Goal: Task Accomplishment & Management: Manage account settings

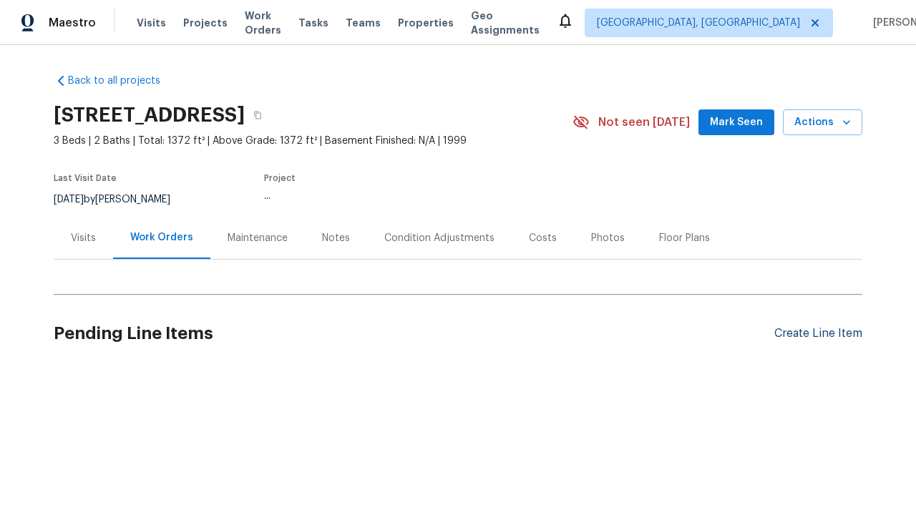
click at [818, 333] on div "Create Line Item" at bounding box center [818, 334] width 88 height 14
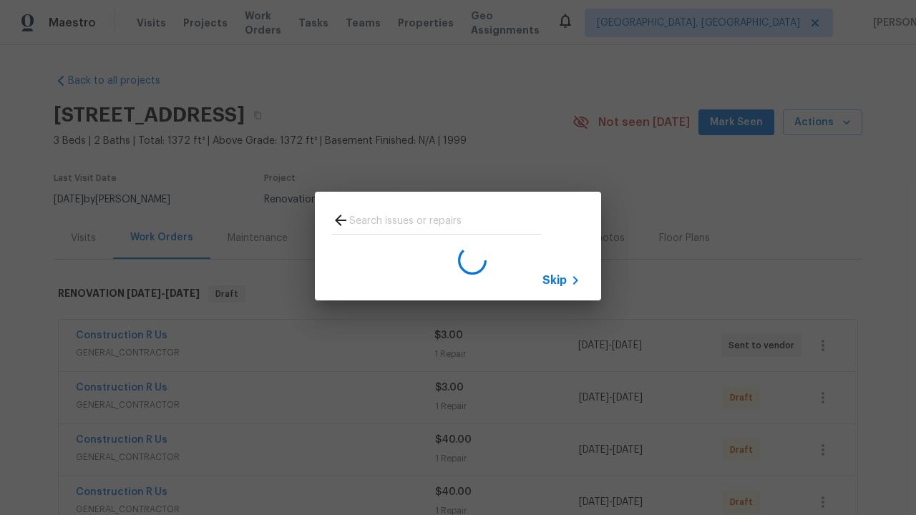
click at [554, 280] on span "Skip" at bounding box center [554, 280] width 24 height 14
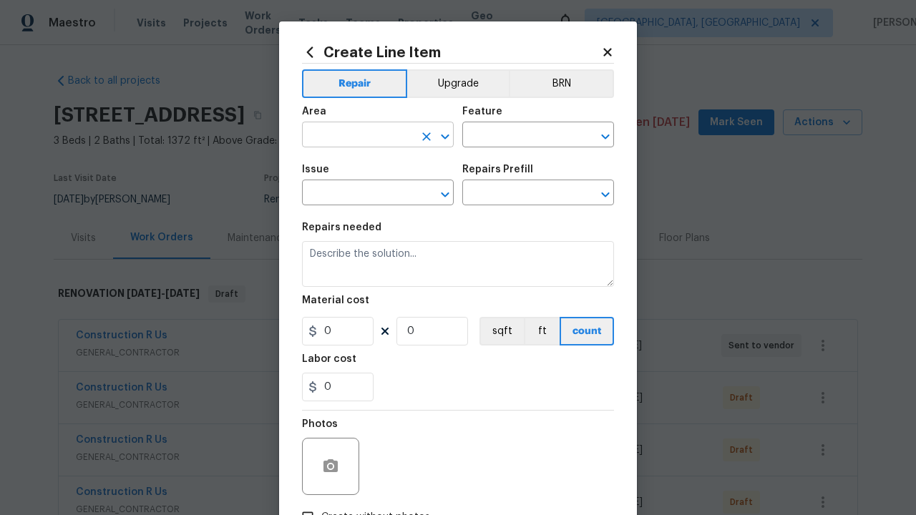
click at [358, 136] on input "text" at bounding box center [358, 136] width 112 height 22
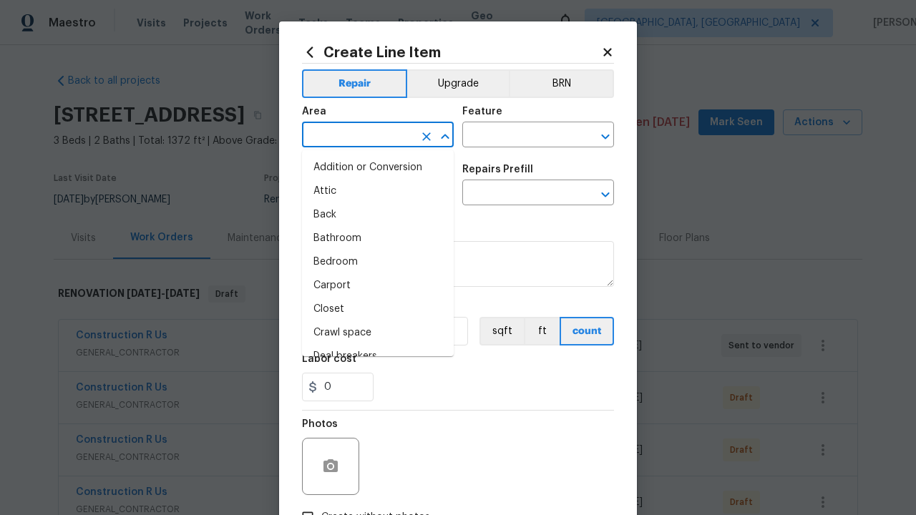
type input "Bedroom"
click at [378, 262] on li "Bedroom" at bounding box center [378, 262] width 152 height 24
type input "Bedroom"
click at [518, 136] on input "text" at bounding box center [518, 136] width 112 height 22
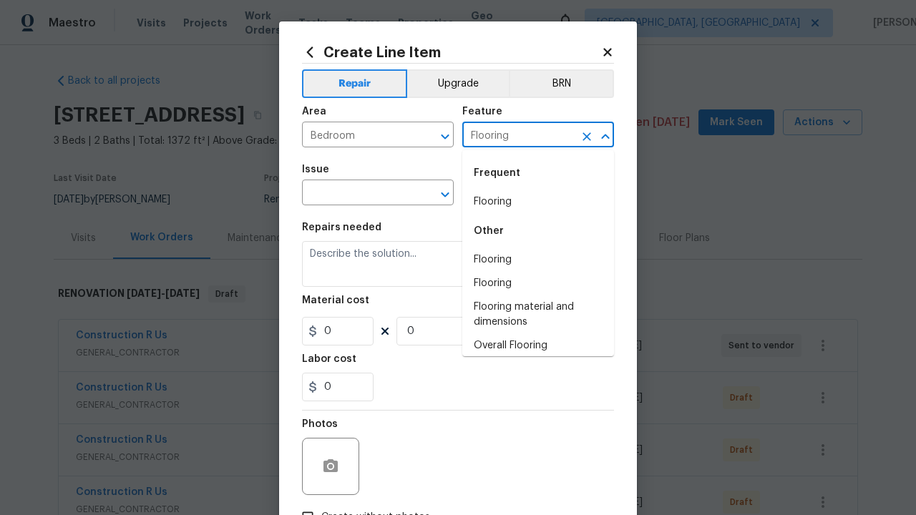
click at [538, 202] on li "Flooring" at bounding box center [538, 202] width 152 height 24
type input "Flooring"
click at [358, 194] on input "text" at bounding box center [358, 194] width 112 height 22
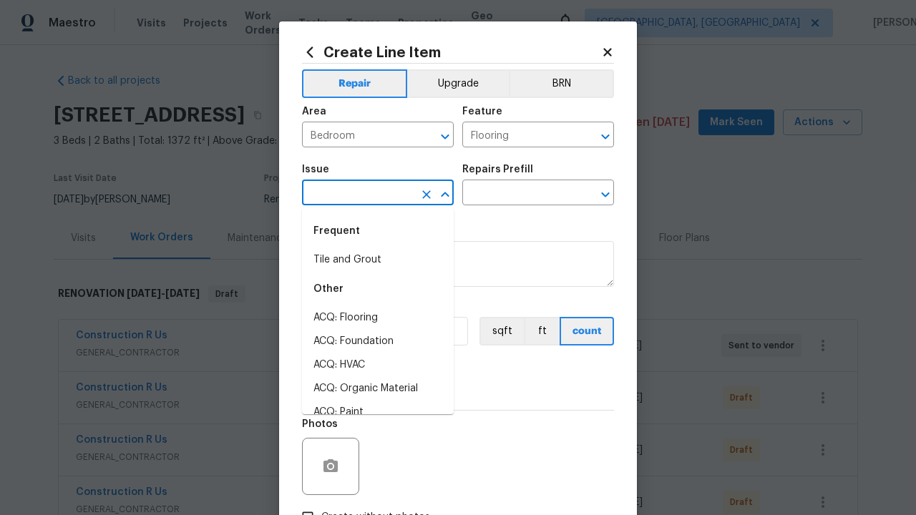
type input "Wallpaper"
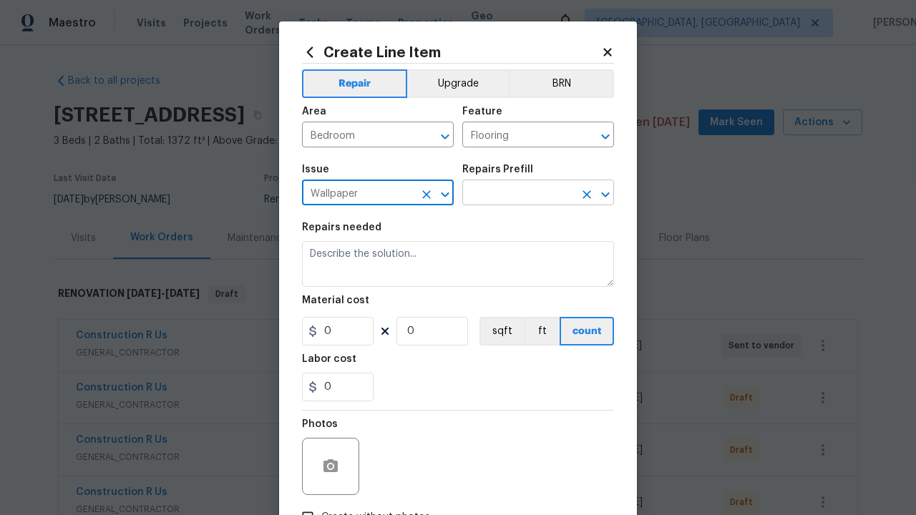
type input "Wallpaper"
click at [518, 194] on input "text" at bounding box center [518, 194] width 112 height 22
type input "Remove"
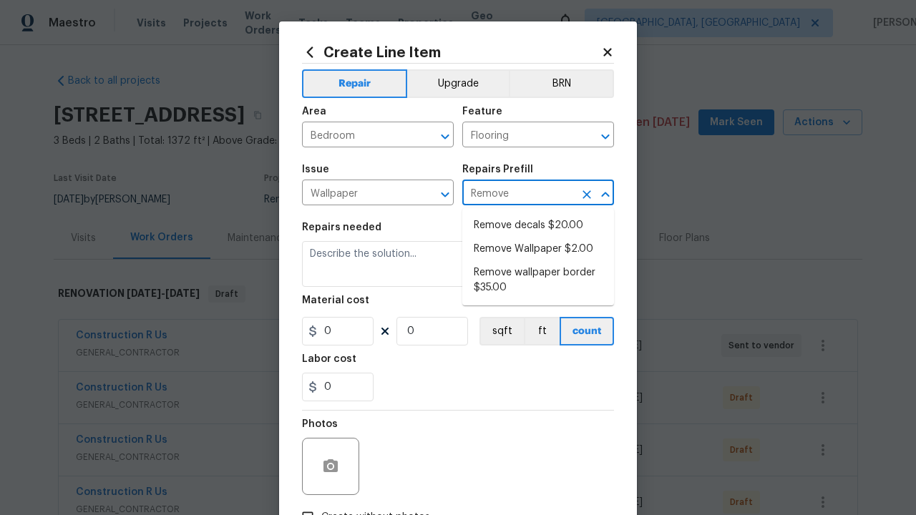
click at [538, 225] on li "Remove decals $20.00" at bounding box center [538, 226] width 152 height 24
type input "Walls and Ceiling"
type textarea "Remove decals from door/wall/ceiling"
type input "1"
type input "Remove decals $20.00"
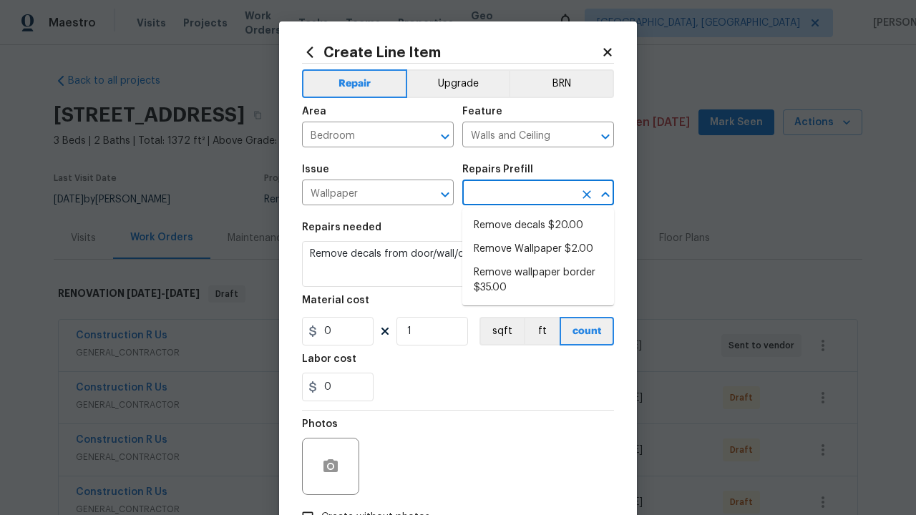
type input "20"
type input "Remove decals $20.00"
type input "2"
click at [500, 331] on button "sqft" at bounding box center [501, 331] width 44 height 29
click at [308, 504] on input "Create without photos" at bounding box center [307, 517] width 27 height 27
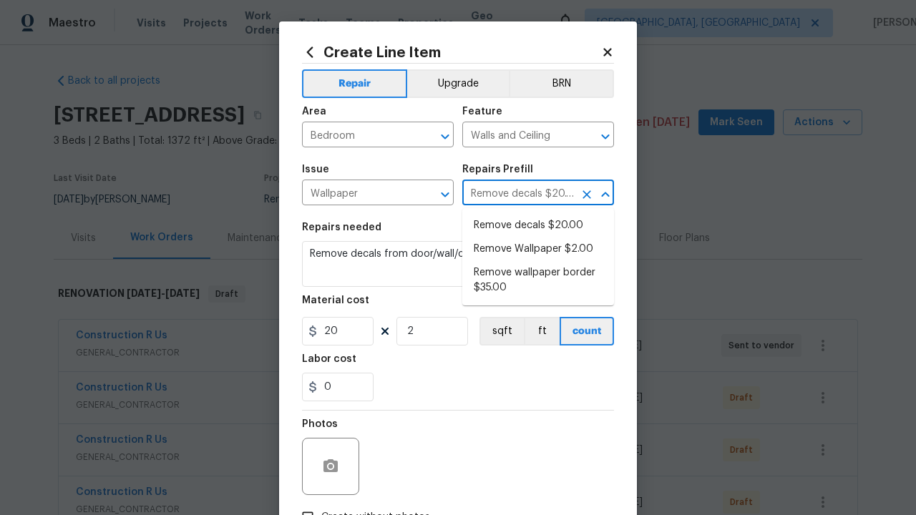
checkbox input "true"
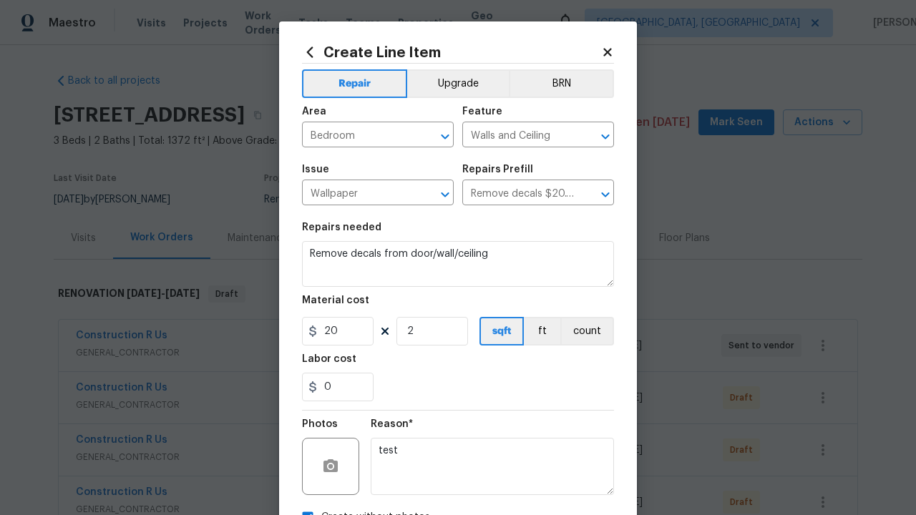
scroll to position [16, 0]
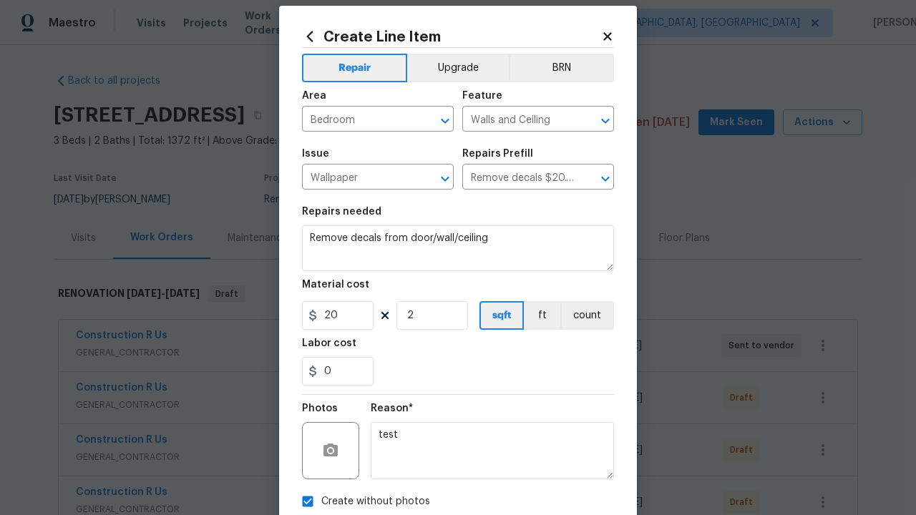
type textarea "test"
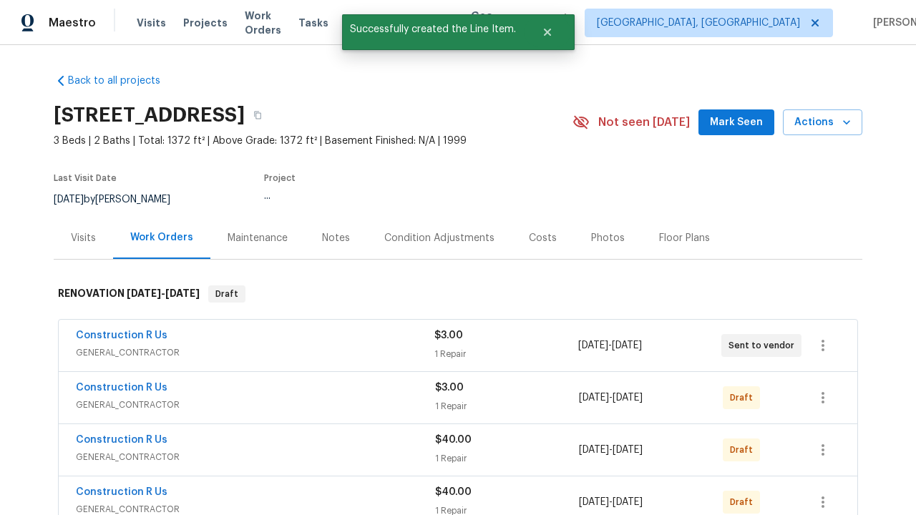
checkbox input "true"
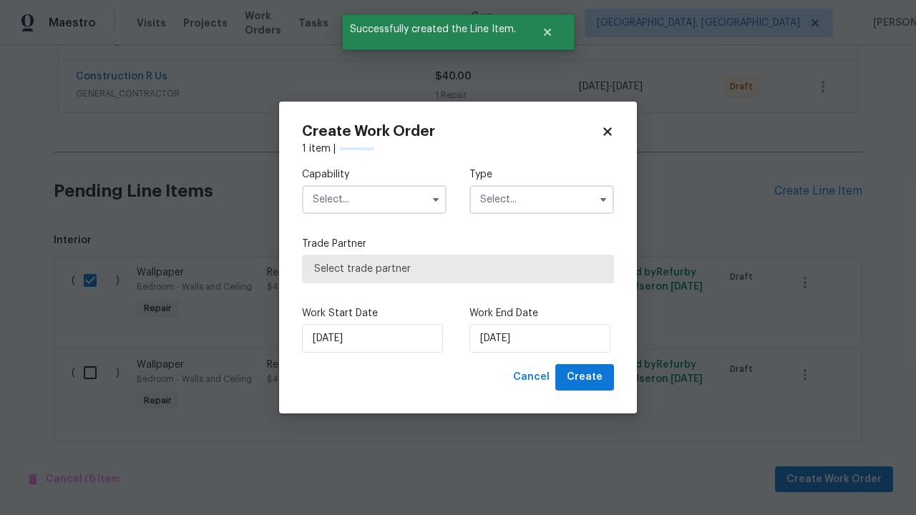
click at [374, 200] on input "text" at bounding box center [374, 199] width 145 height 29
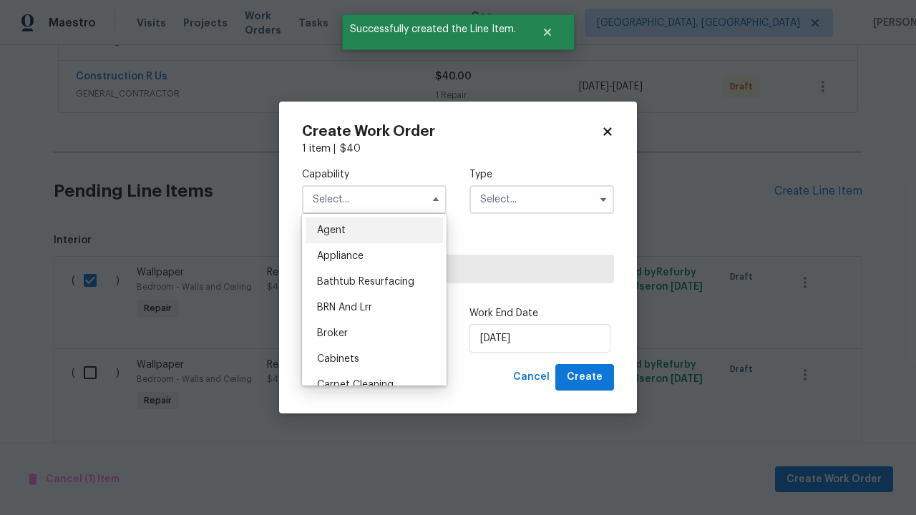
type input "General Contractor"
click at [542, 200] on input "text" at bounding box center [541, 199] width 145 height 29
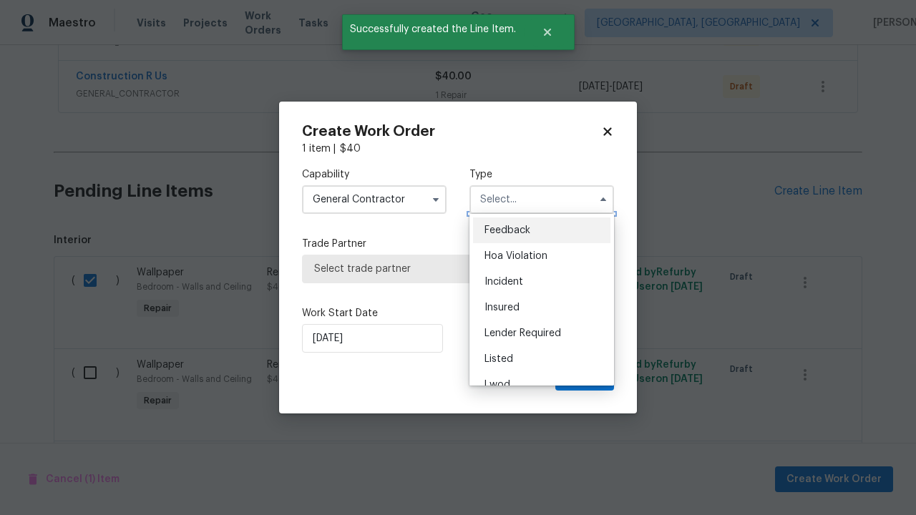
scroll to position [615, 0]
click at [510, 457] on span "Renovation" at bounding box center [510, 462] width 53 height 10
type input "Renovation"
click at [447, 276] on span "Select trade partner" at bounding box center [458, 269] width 288 height 14
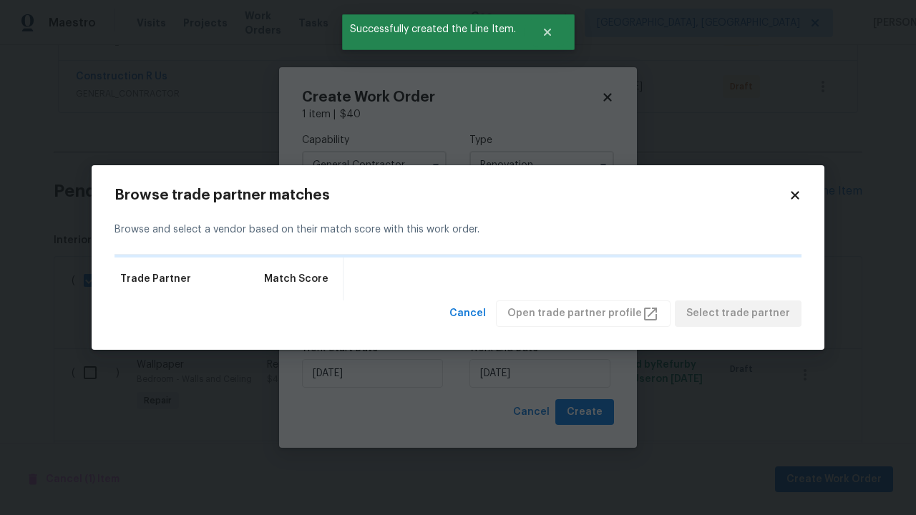
scroll to position [0, 0]
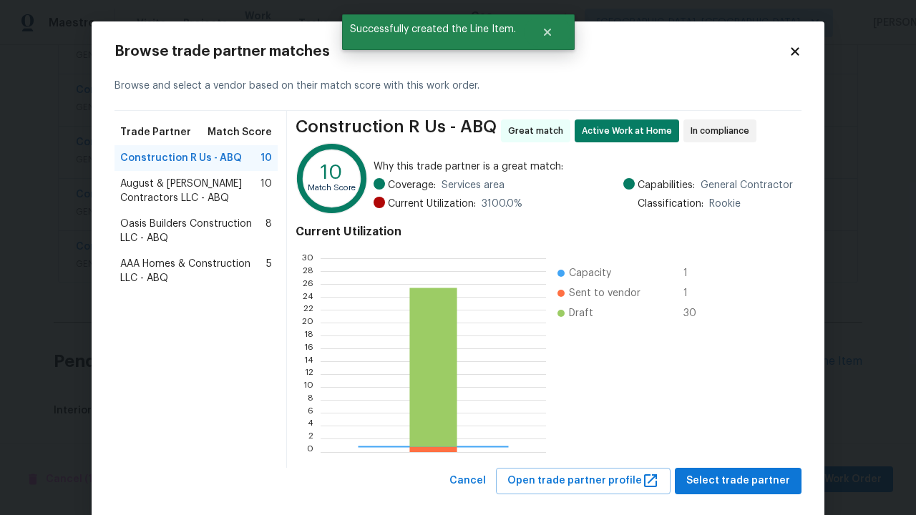
click at [742, 481] on span "Select trade partner" at bounding box center [738, 481] width 104 height 18
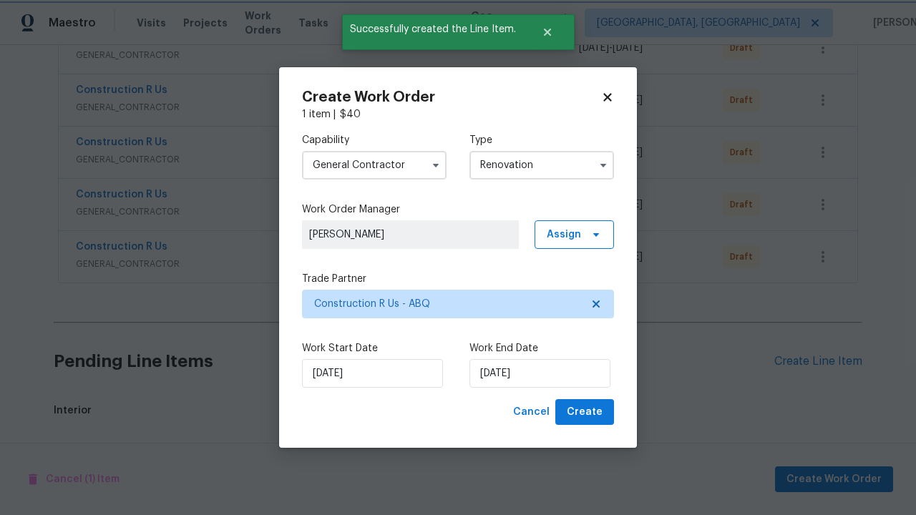
click at [586, 412] on span "Create" at bounding box center [585, 413] width 36 height 18
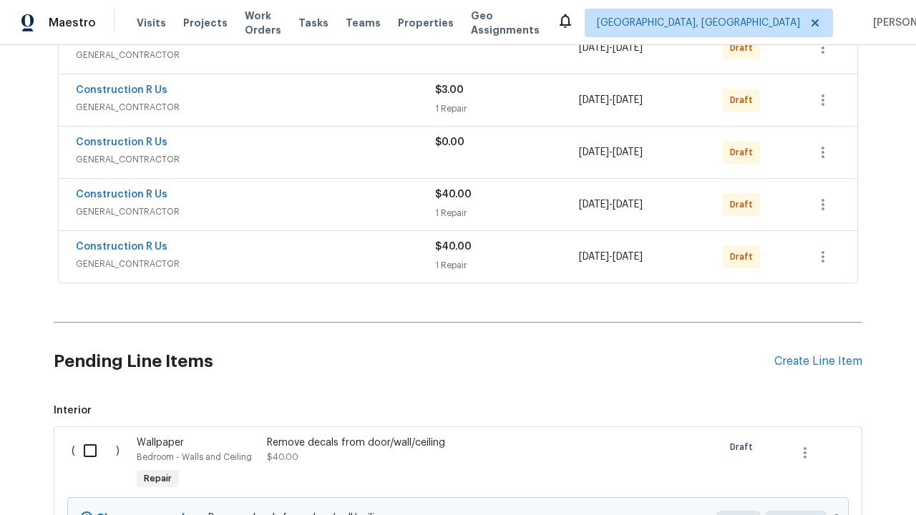
click at [823, 263] on icon "button" at bounding box center [822, 256] width 3 height 11
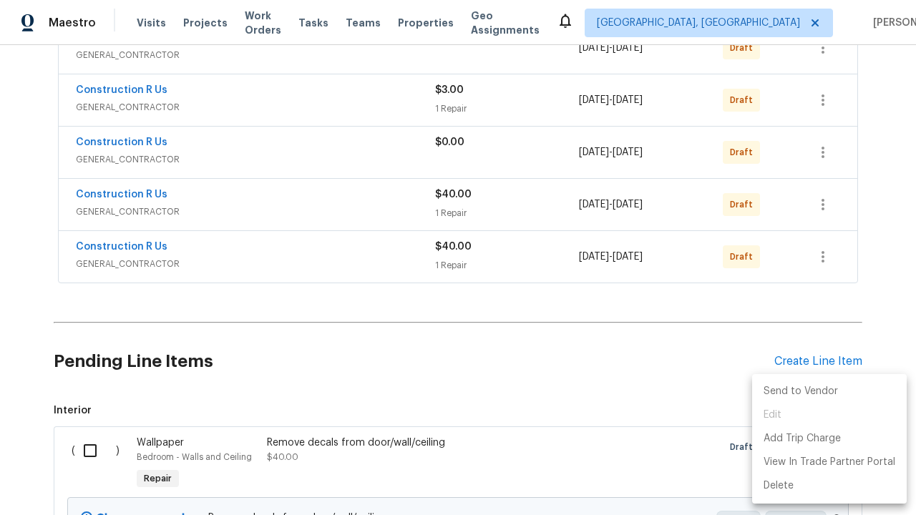
scroll to position [1467, 0]
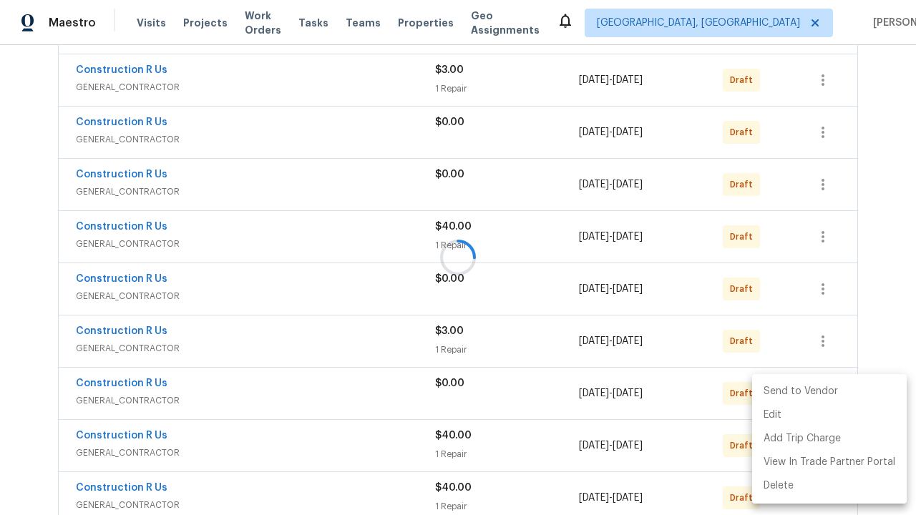
click at [828, 391] on li "Send to Vendor" at bounding box center [829, 392] width 155 height 24
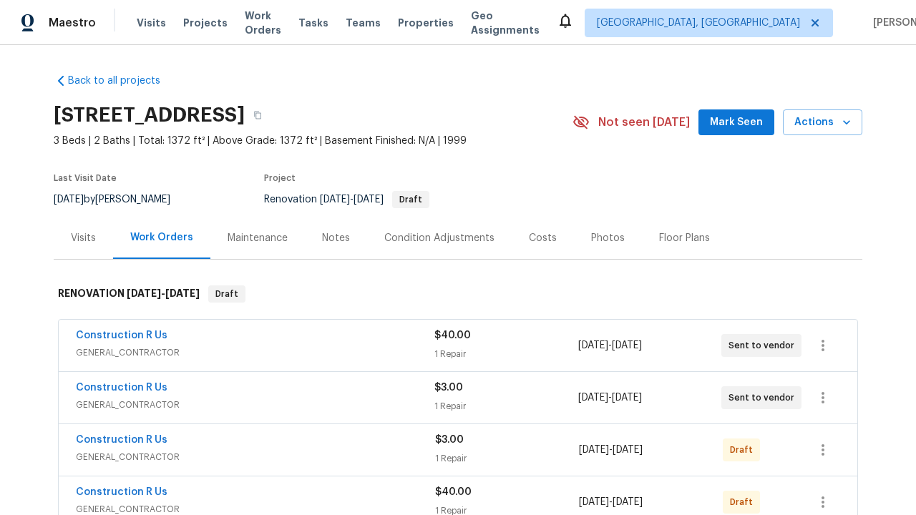
click at [823, 346] on icon "button" at bounding box center [822, 345] width 3 height 11
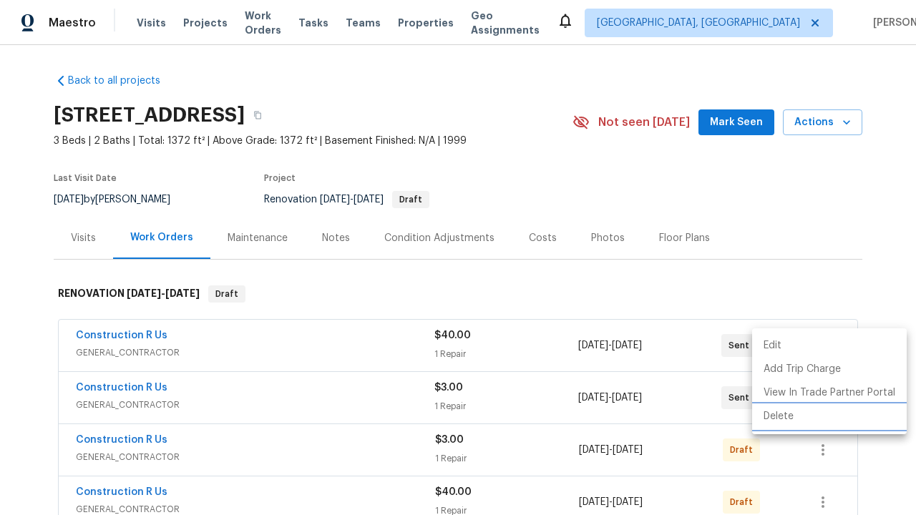
click at [828, 416] on li "Delete" at bounding box center [829, 417] width 155 height 24
